Goal: Task Accomplishment & Management: Use online tool/utility

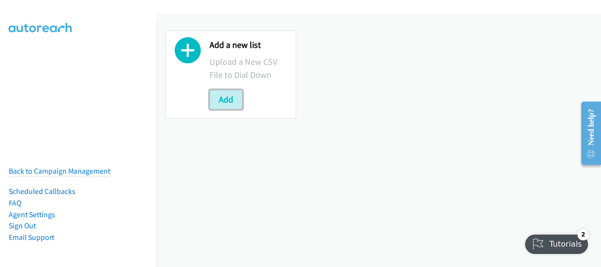
click at [223, 107] on button "Add" at bounding box center [225, 99] width 33 height 19
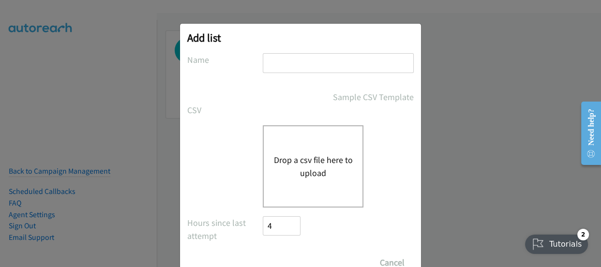
click at [312, 50] on div "Add list No phone fields were returned for that Report or List View Please uplo…" at bounding box center [300, 156] width 241 height 265
click at [308, 61] on input "text" at bounding box center [338, 63] width 151 height 20
type input "new"
click at [284, 156] on button "Drop a csv file here to upload" at bounding box center [312, 166] width 79 height 26
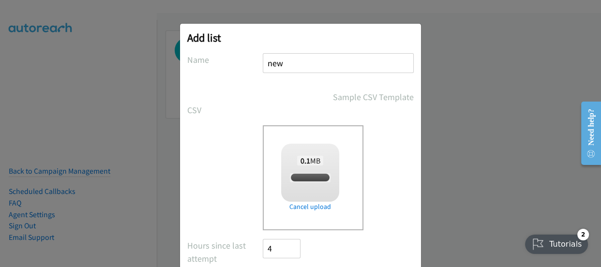
checkbox input "true"
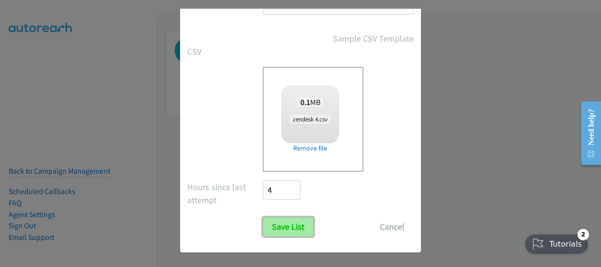
click at [281, 229] on input "Save List" at bounding box center [288, 226] width 51 height 19
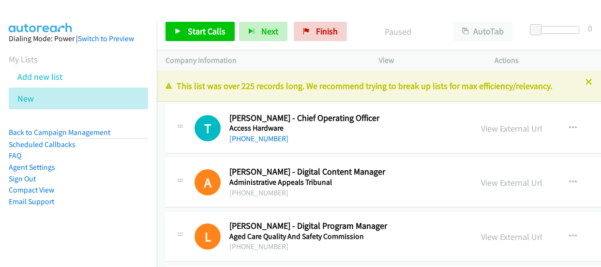
click at [490, 126] on div at bounding box center [300, 133] width 601 height 267
click at [481, 127] on link "View External Url" at bounding box center [511, 128] width 61 height 11
click at [37, 96] on icon at bounding box center [39, 99] width 7 height 7
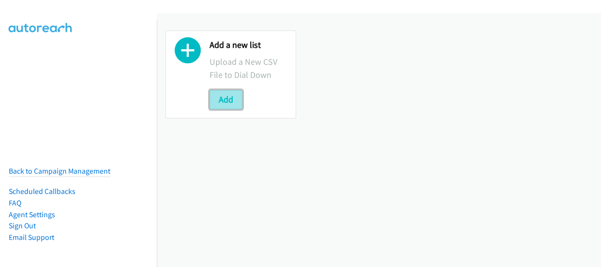
click at [222, 107] on button "Add" at bounding box center [225, 99] width 33 height 19
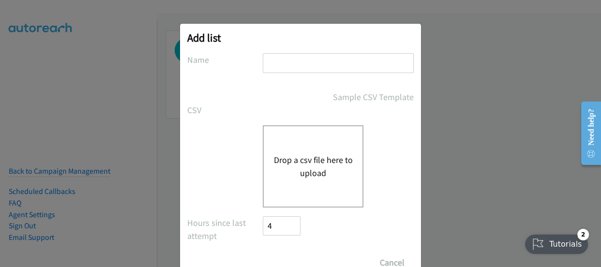
drag, startPoint x: 314, startPoint y: 51, endPoint x: 305, endPoint y: 70, distance: 20.8
click at [314, 51] on div "Add list No phone fields were returned for that Report or List View Please uplo…" at bounding box center [300, 156] width 241 height 265
click at [305, 63] on input "text" at bounding box center [338, 63] width 151 height 20
type input "new"
click at [283, 174] on button "Drop a csv file here to upload" at bounding box center [312, 166] width 79 height 26
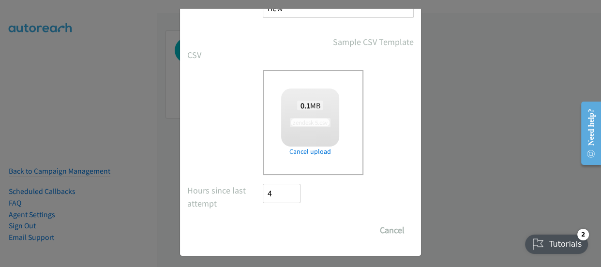
scroll to position [59, 0]
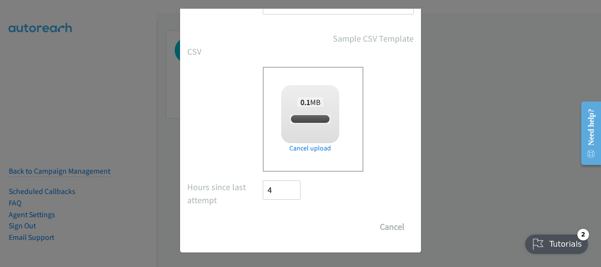
checkbox input "true"
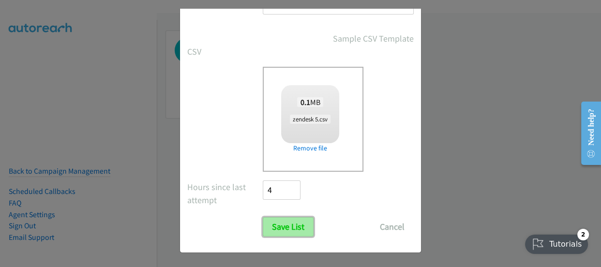
click at [285, 229] on input "Save List" at bounding box center [288, 226] width 51 height 19
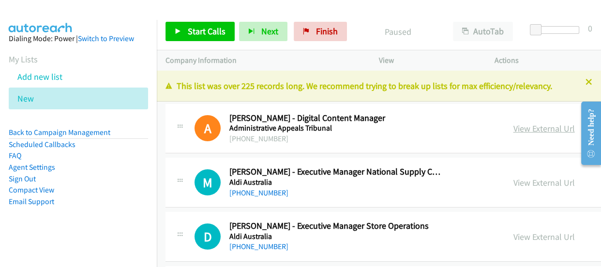
click at [513, 127] on link "View External Url" at bounding box center [543, 128] width 61 height 11
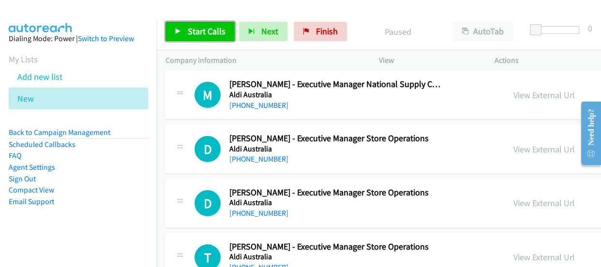
click at [194, 25] on link "Start Calls" at bounding box center [199, 31] width 69 height 19
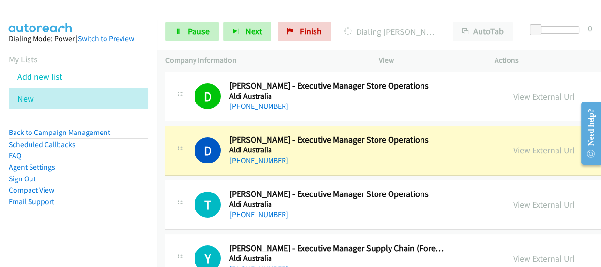
scroll to position [176, 0]
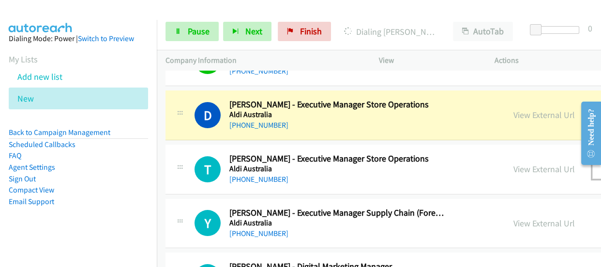
click at [600, 168] on icon "button" at bounding box center [605, 169] width 8 height 8
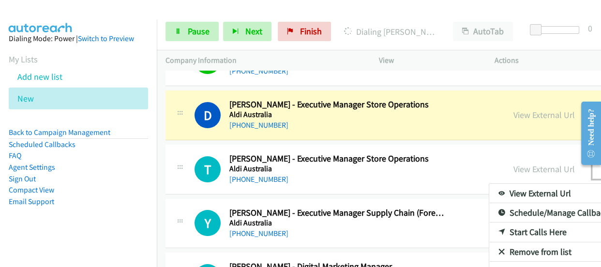
drag, startPoint x: 460, startPoint y: 250, endPoint x: 451, endPoint y: 221, distance: 29.7
click at [402, 163] on div at bounding box center [300, 133] width 601 height 267
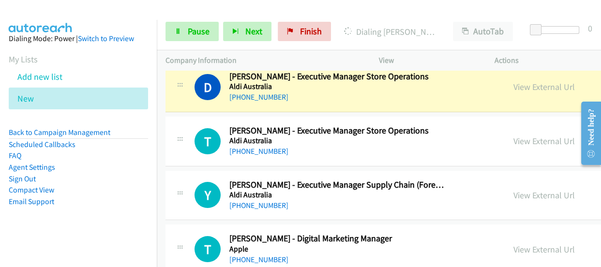
scroll to position [220, 0]
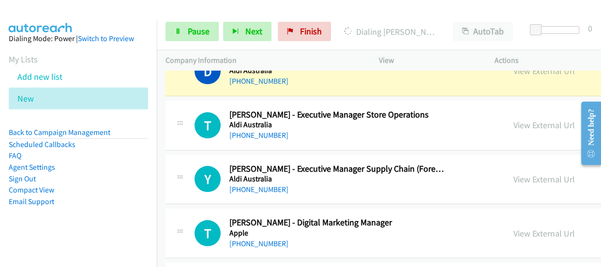
click at [600, 122] on icon "button" at bounding box center [605, 125] width 8 height 8
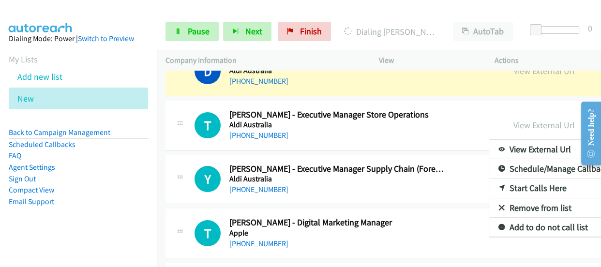
click at [489, 205] on link "Remove from list" at bounding box center [553, 207] width 129 height 19
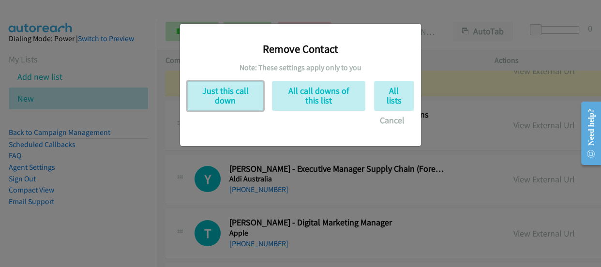
click at [223, 91] on button "Just this call down" at bounding box center [225, 96] width 76 height 30
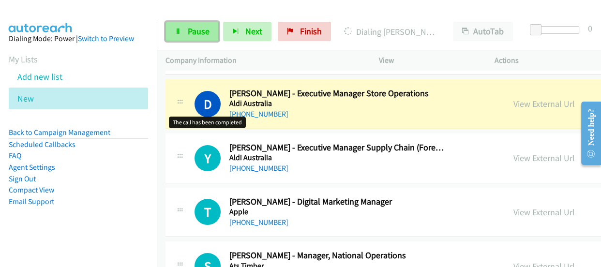
scroll to position [132, 0]
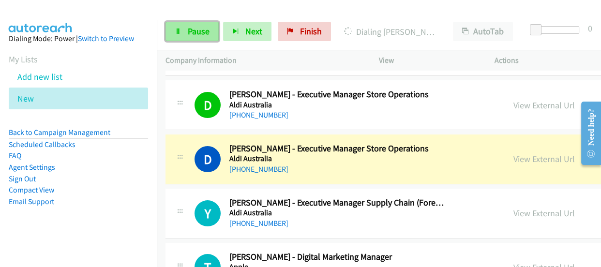
click at [194, 39] on link "Pause" at bounding box center [191, 31] width 53 height 19
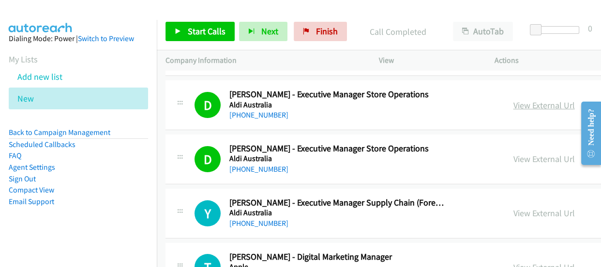
click at [513, 103] on link "View External Url" at bounding box center [543, 105] width 61 height 11
click at [513, 158] on link "View External Url" at bounding box center [543, 158] width 61 height 11
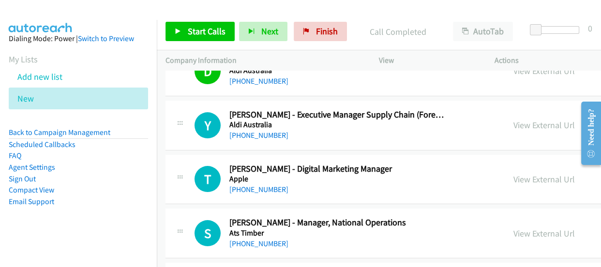
scroll to position [264, 0]
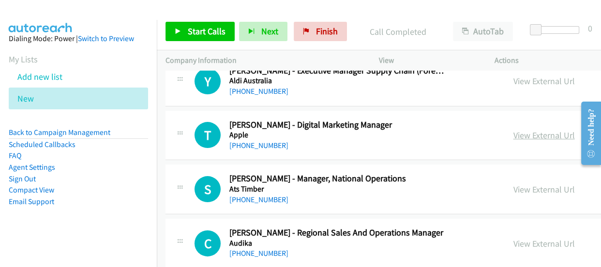
click at [513, 137] on link "View External Url" at bounding box center [543, 135] width 61 height 11
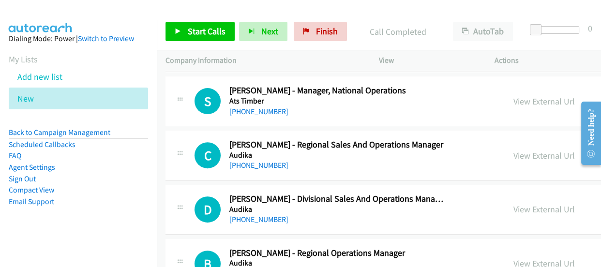
click at [513, 101] on link "View External Url" at bounding box center [543, 101] width 61 height 11
click at [513, 150] on link "View External Url" at bounding box center [543, 155] width 61 height 11
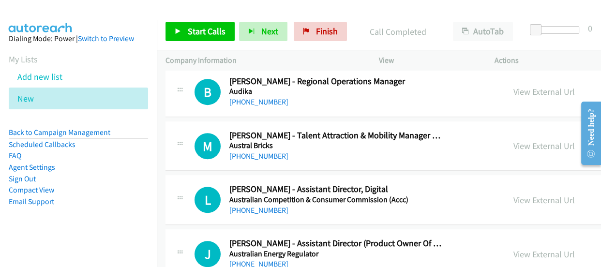
scroll to position [571, 0]
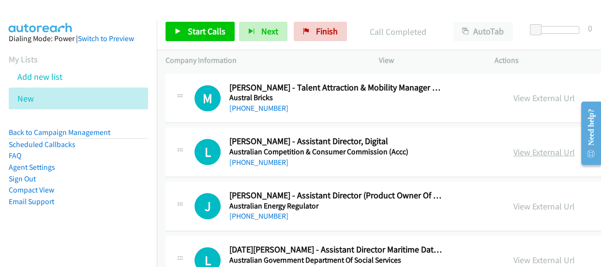
click at [513, 149] on link "View External Url" at bounding box center [543, 152] width 61 height 11
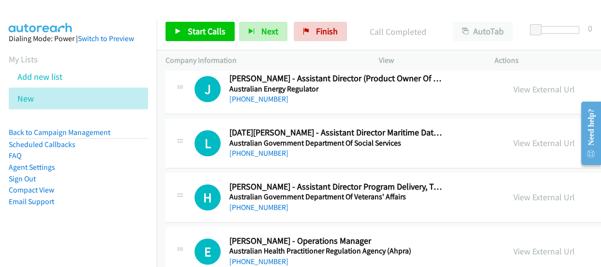
scroll to position [703, 0]
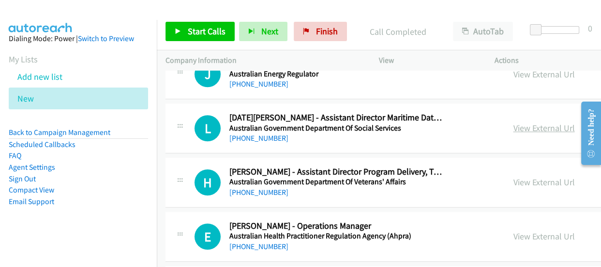
click at [513, 128] on link "View External Url" at bounding box center [543, 127] width 61 height 11
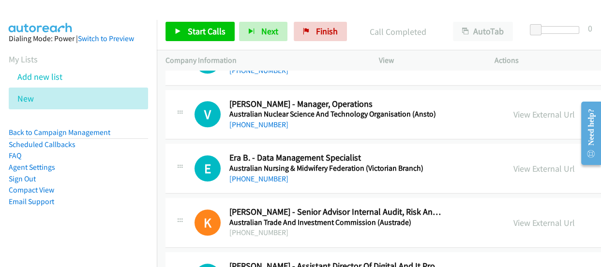
scroll to position [835, 0]
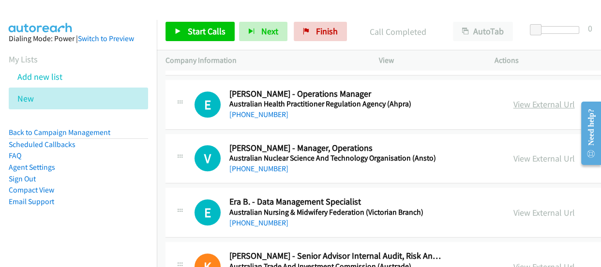
click at [513, 102] on link "View External Url" at bounding box center [543, 104] width 61 height 11
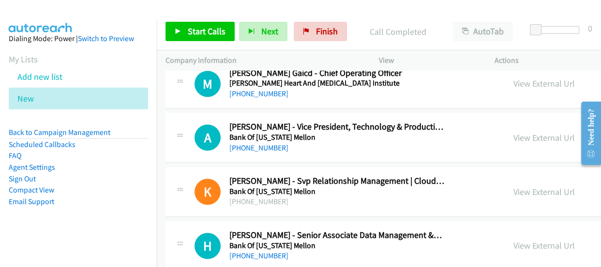
scroll to position [1407, 0]
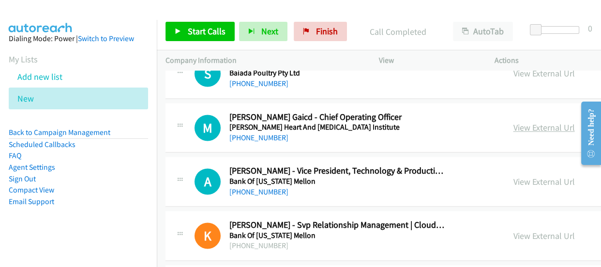
click at [513, 125] on link "View External Url" at bounding box center [543, 127] width 61 height 11
